Goal: Check status: Check status

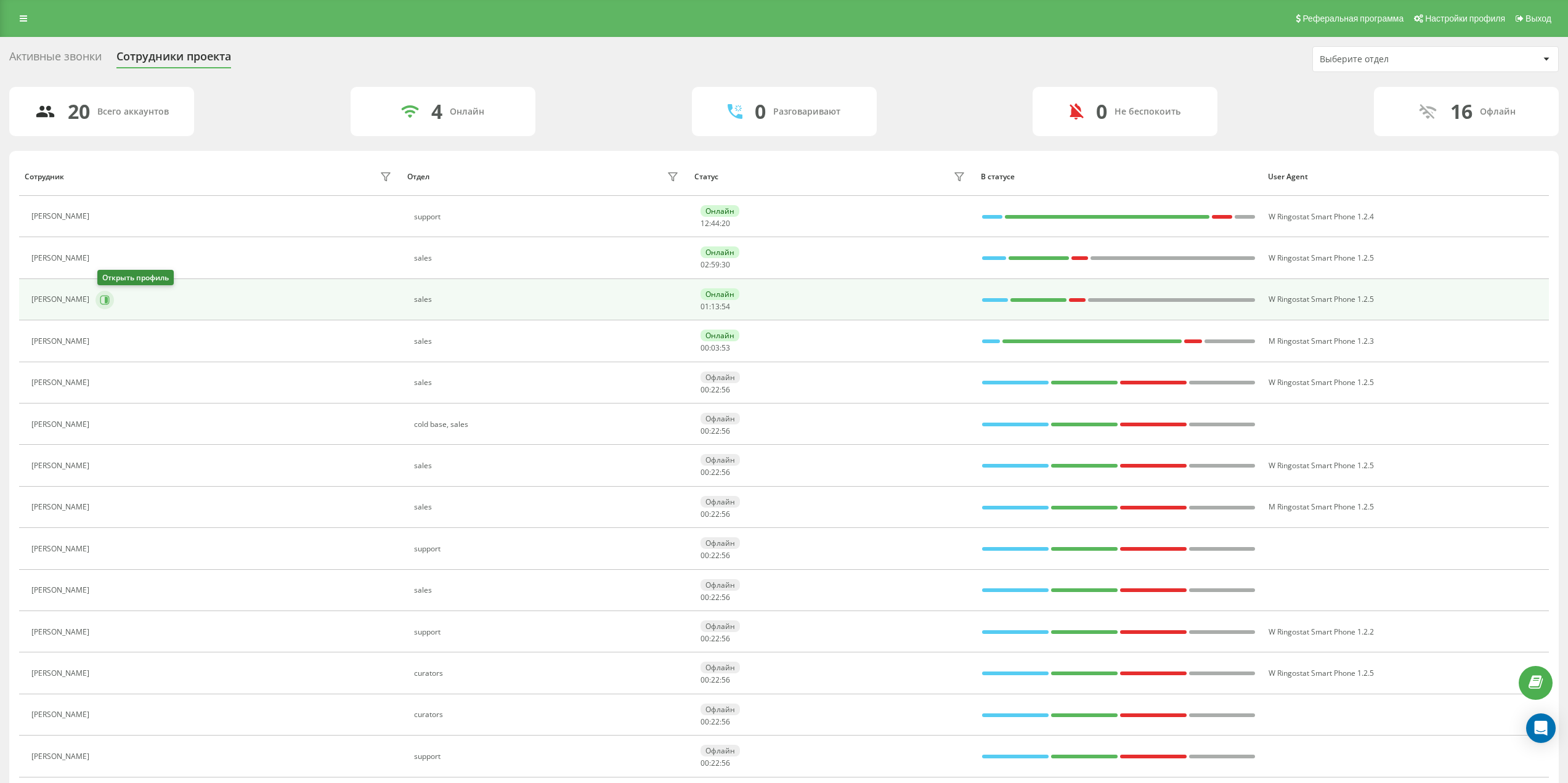
click at [104, 302] on icon at bounding box center [105, 300] width 10 height 10
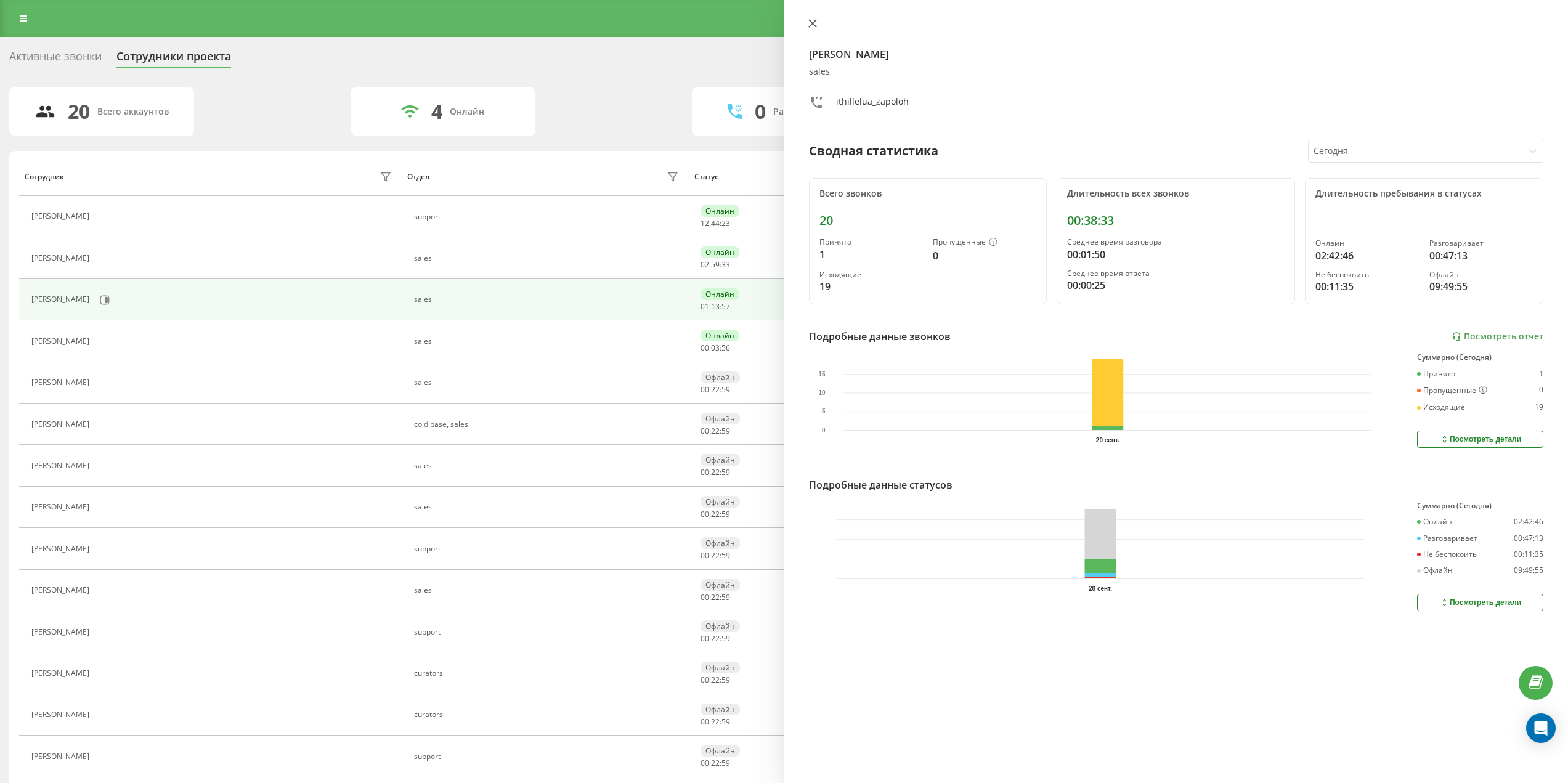
click at [810, 22] on icon at bounding box center [812, 23] width 9 height 9
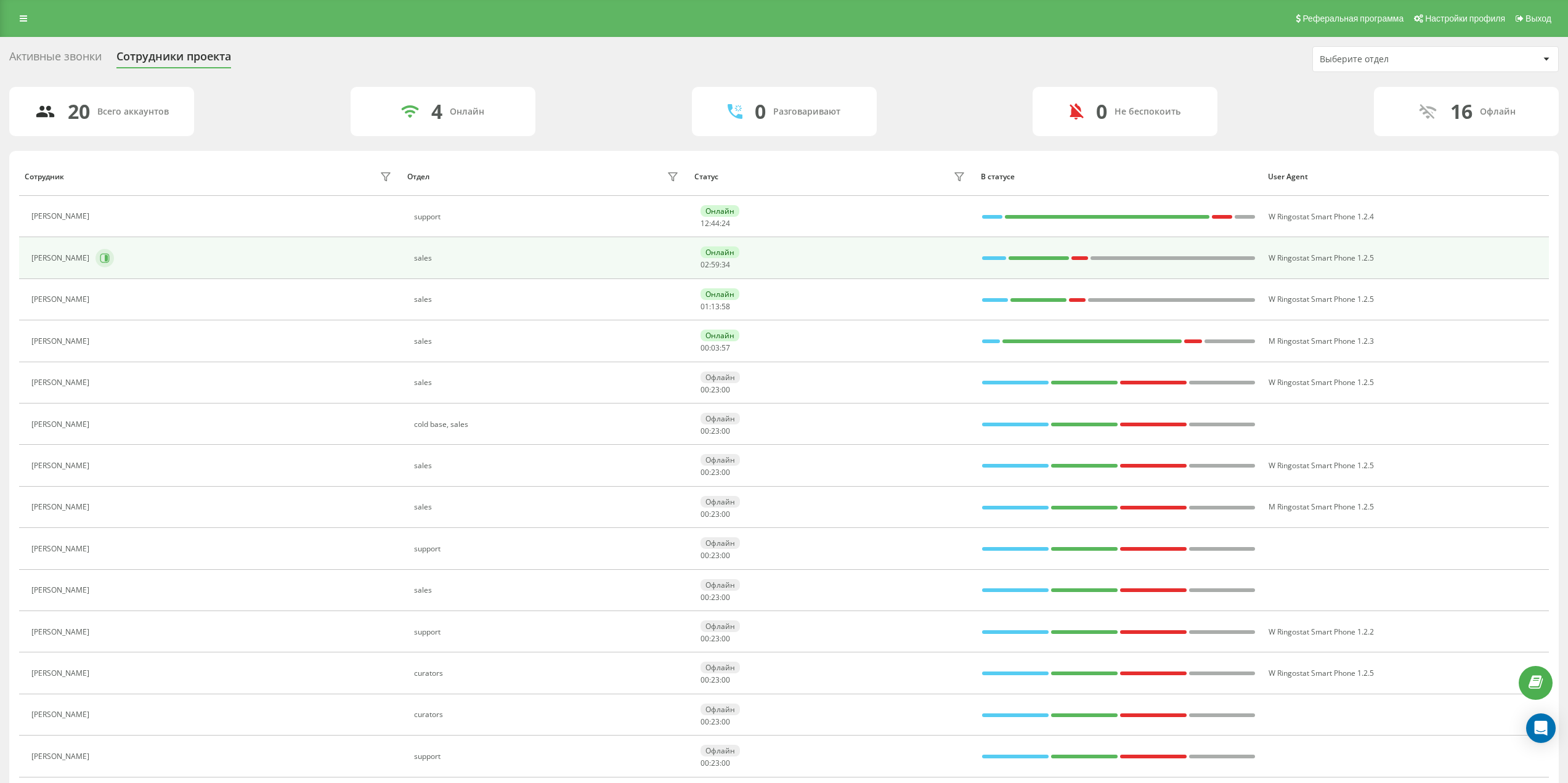
click at [101, 258] on icon at bounding box center [105, 258] width 10 height 10
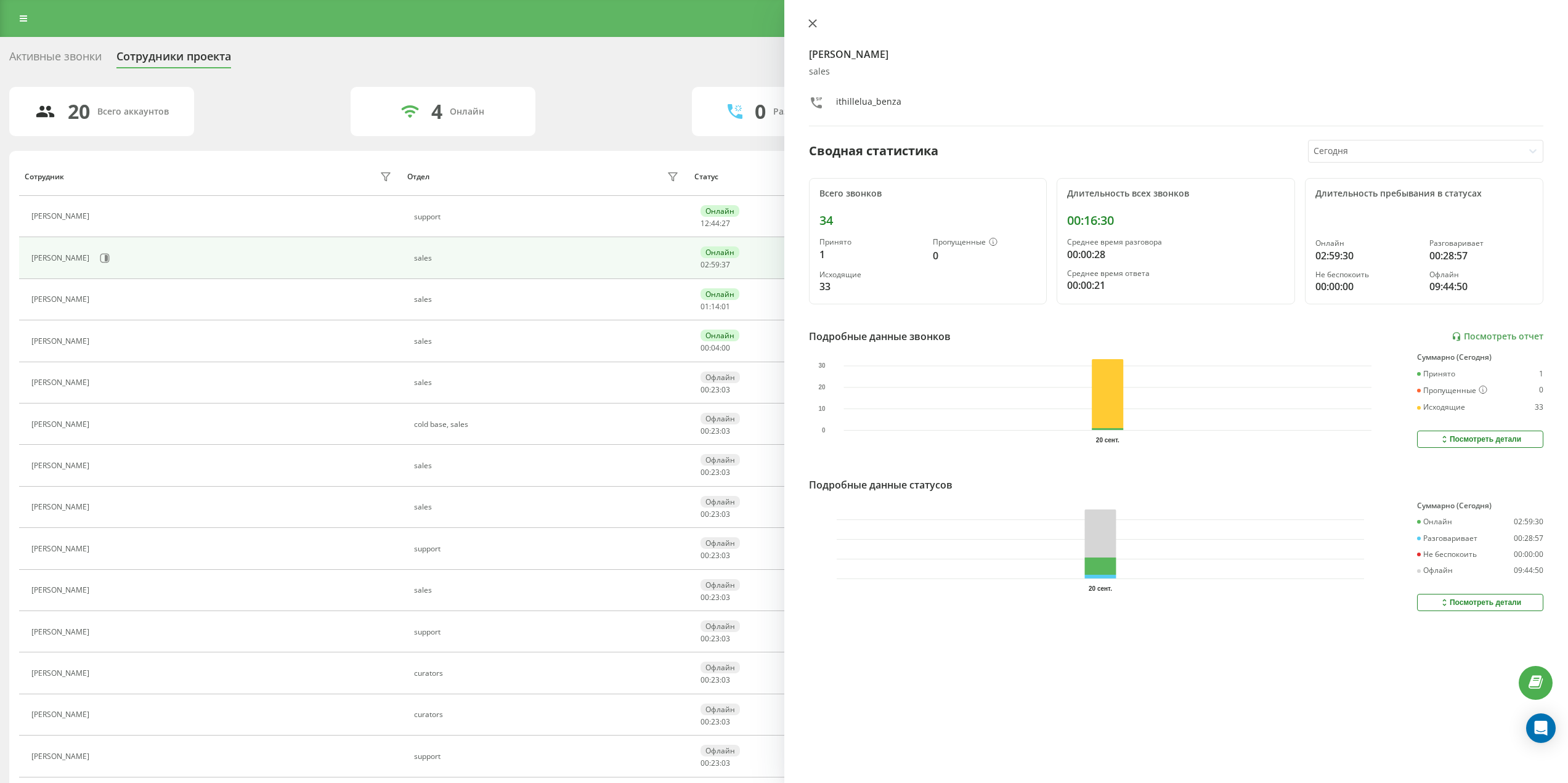
click at [807, 24] on button at bounding box center [812, 24] width 16 height 12
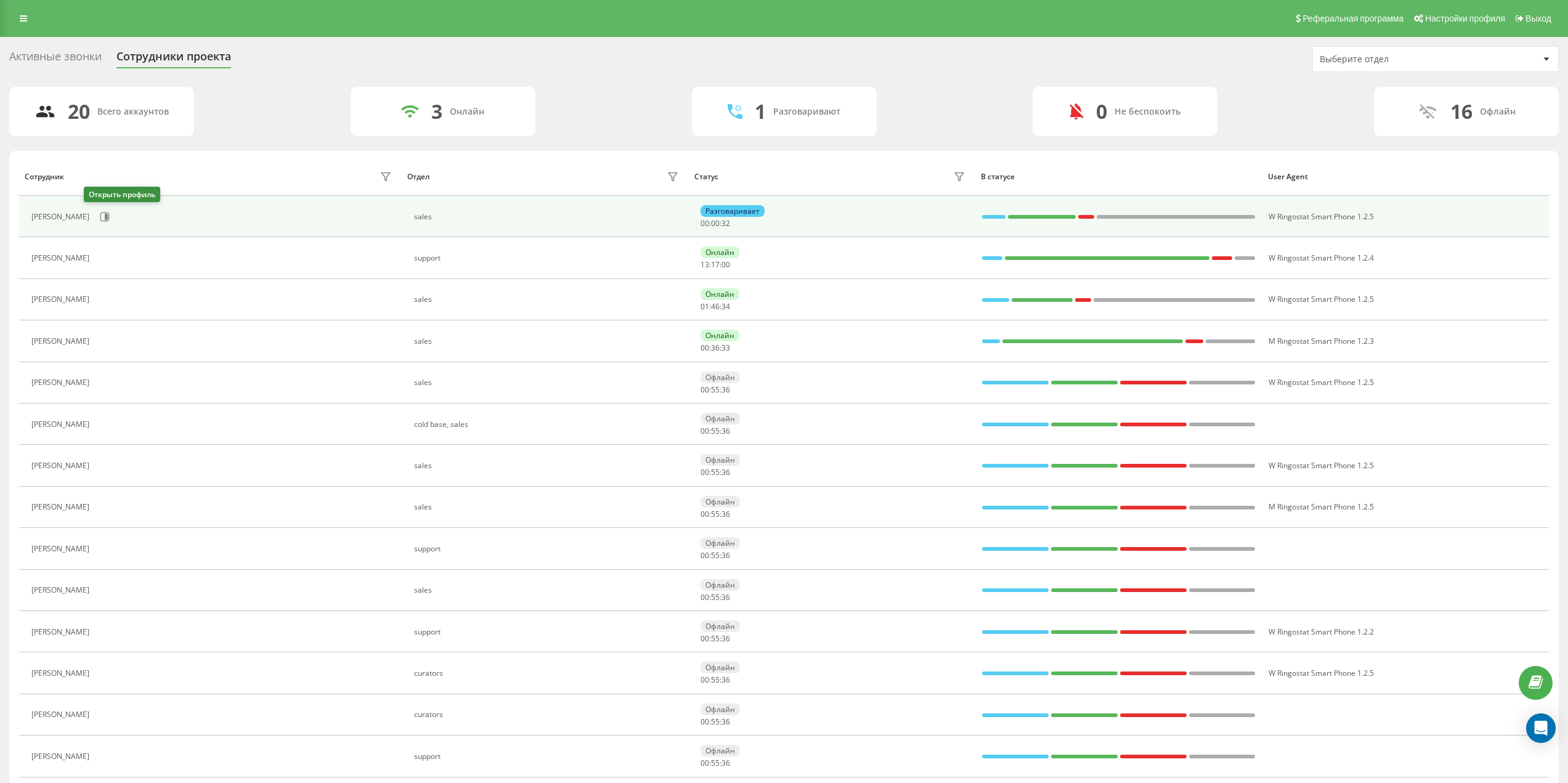
click at [101, 212] on div "[PERSON_NAME]" at bounding box center [213, 216] width 364 height 21
click at [98, 214] on button at bounding box center [105, 216] width 18 height 18
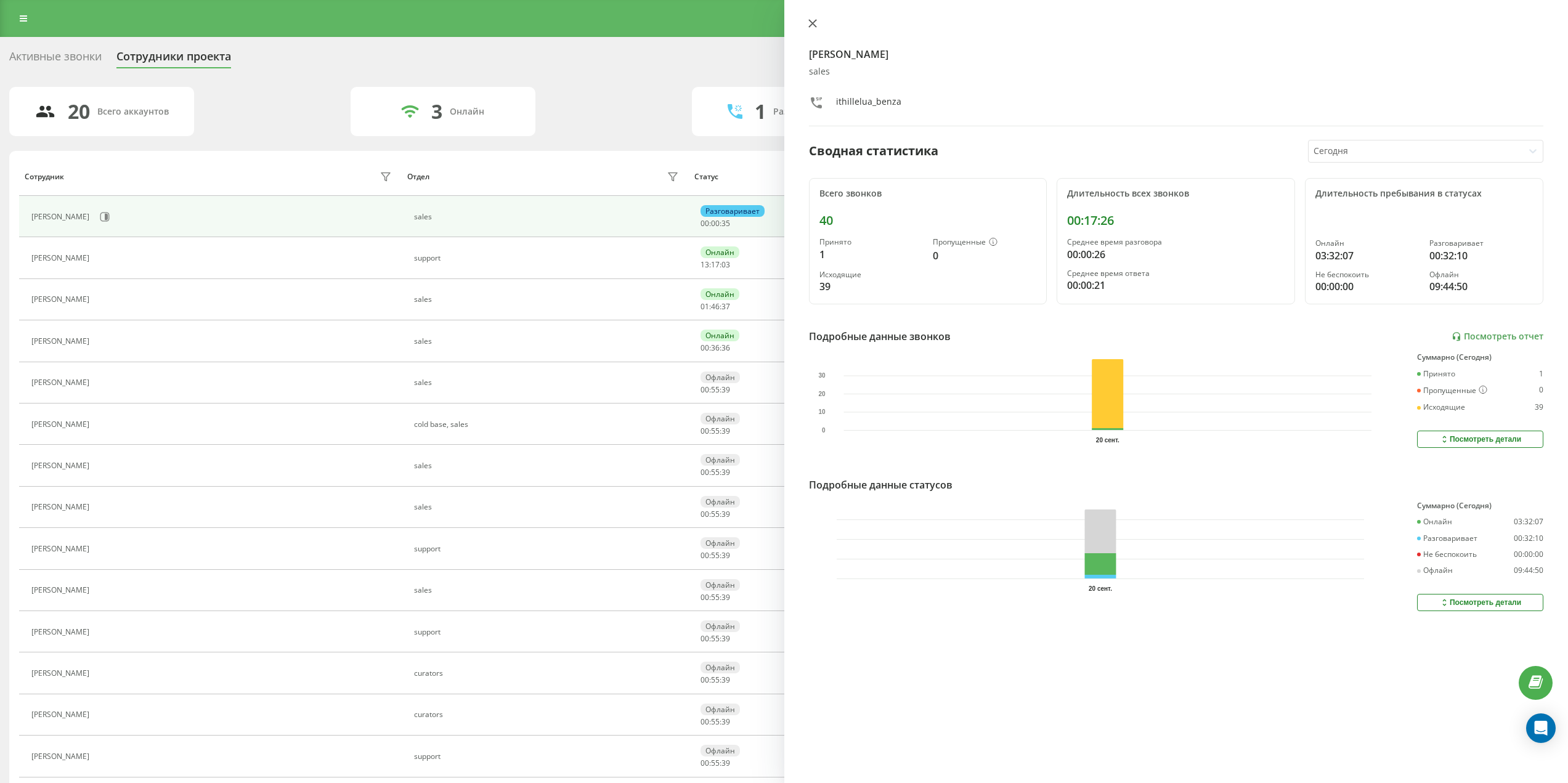
click at [804, 21] on button at bounding box center [812, 24] width 16 height 12
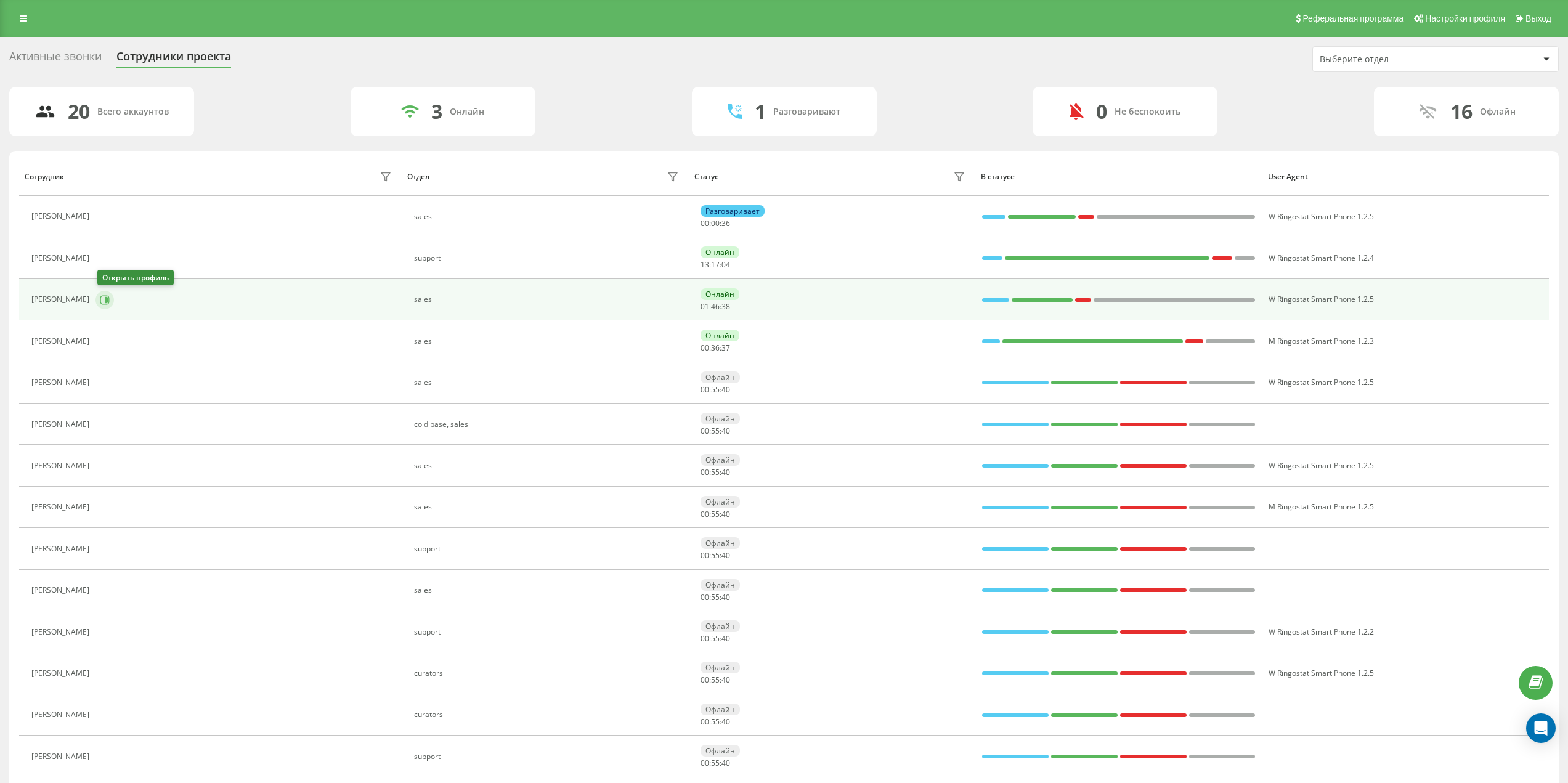
click at [113, 295] on button at bounding box center [105, 300] width 18 height 18
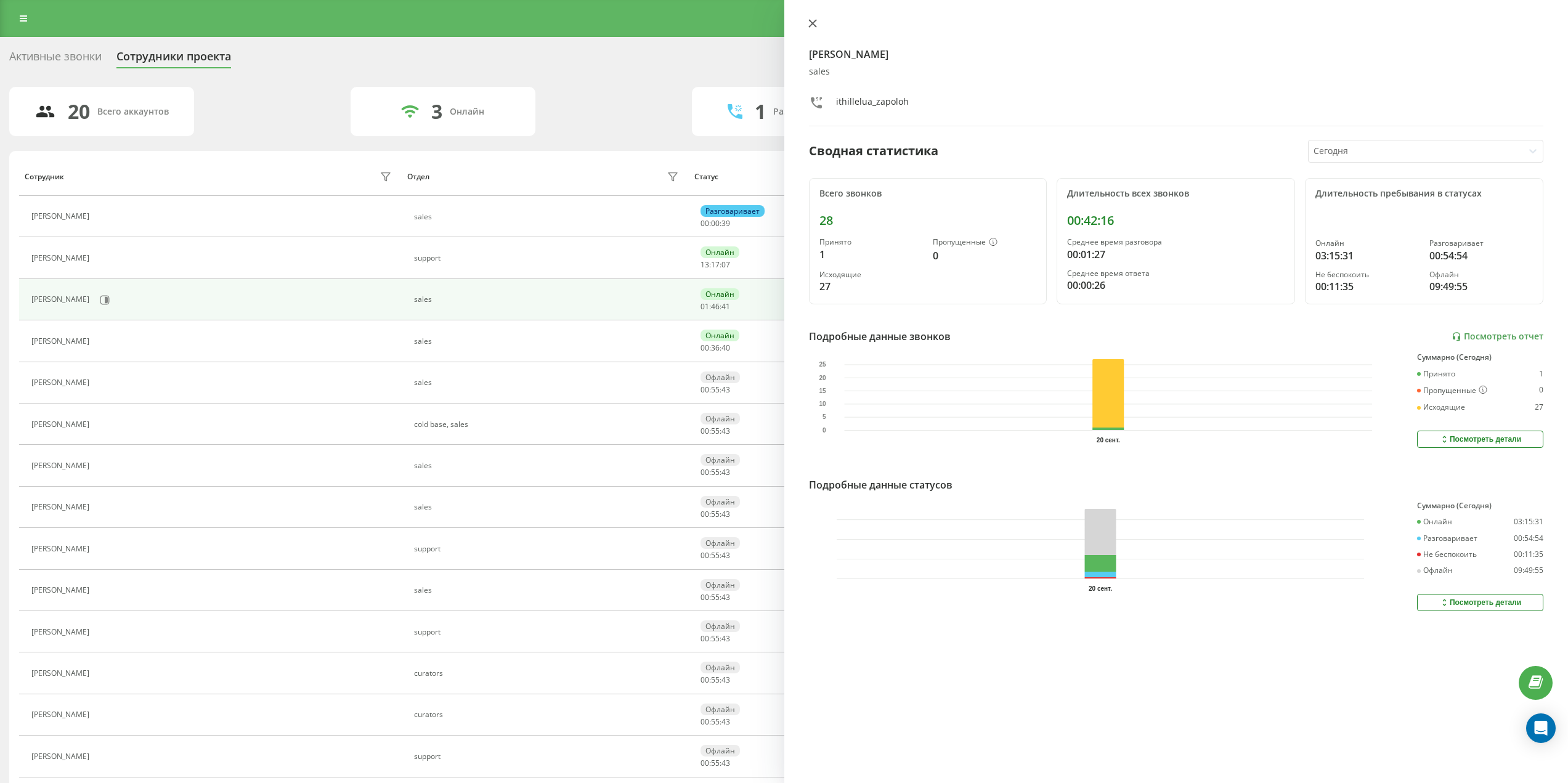
click at [818, 21] on button at bounding box center [812, 24] width 16 height 12
